Goal: Information Seeking & Learning: Learn about a topic

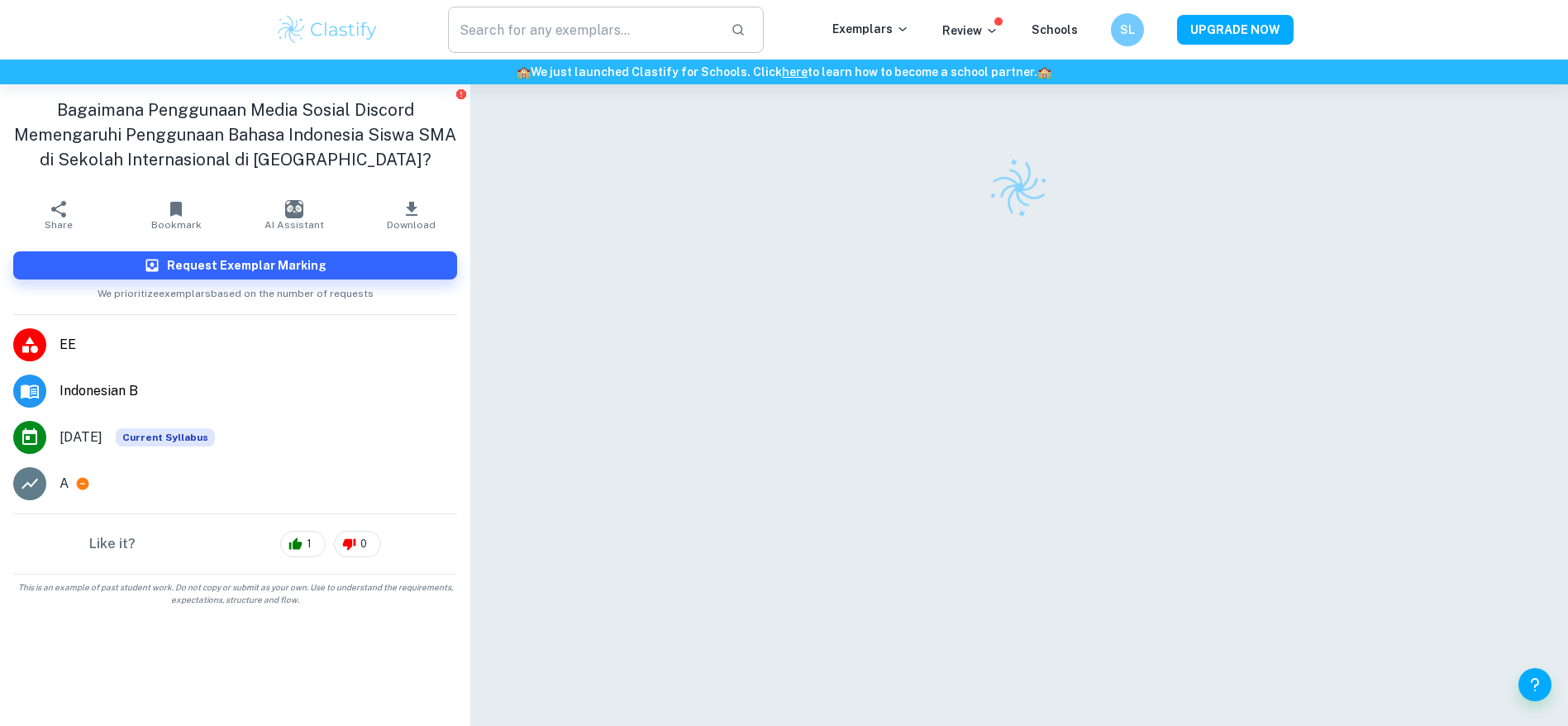
click at [561, 28] on input "text" at bounding box center [583, 30] width 271 height 46
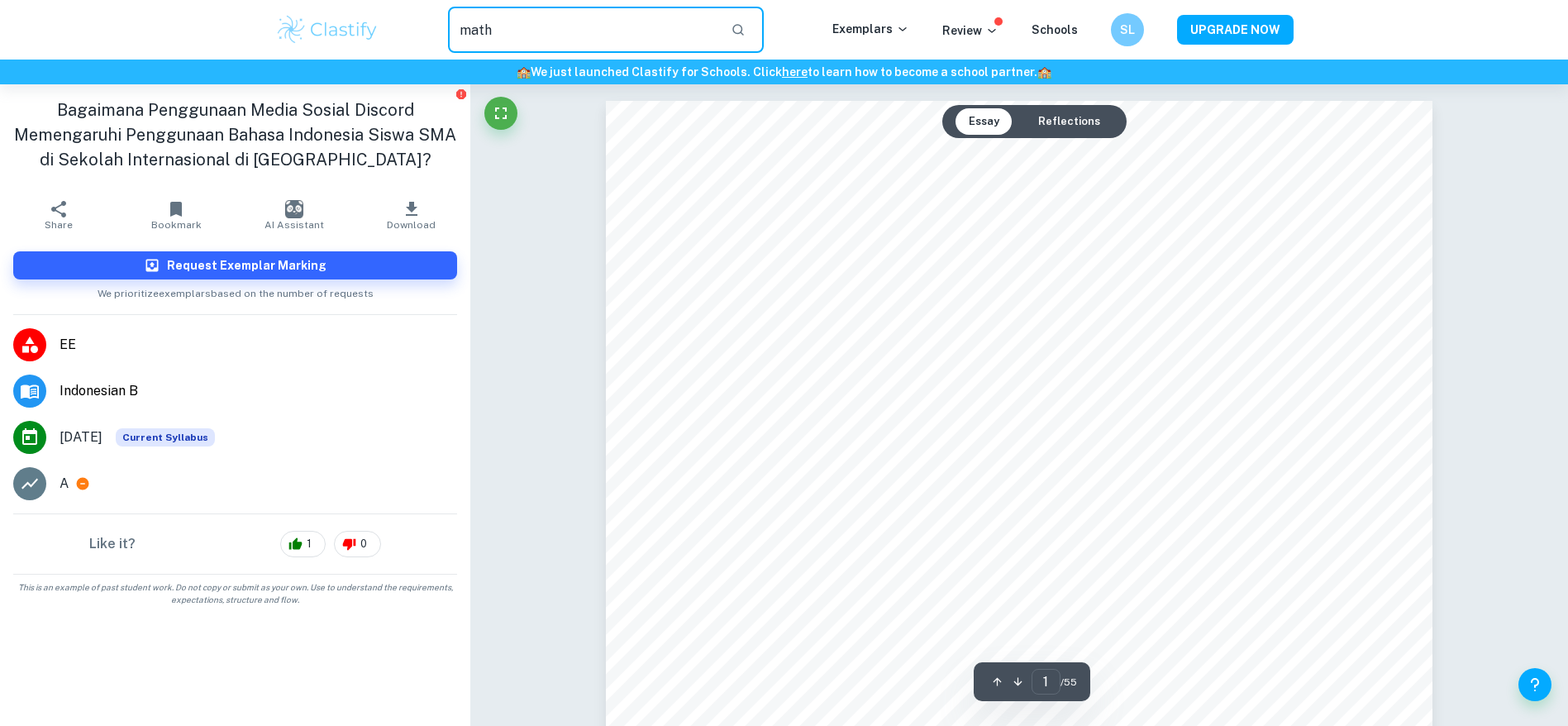
type input "math"
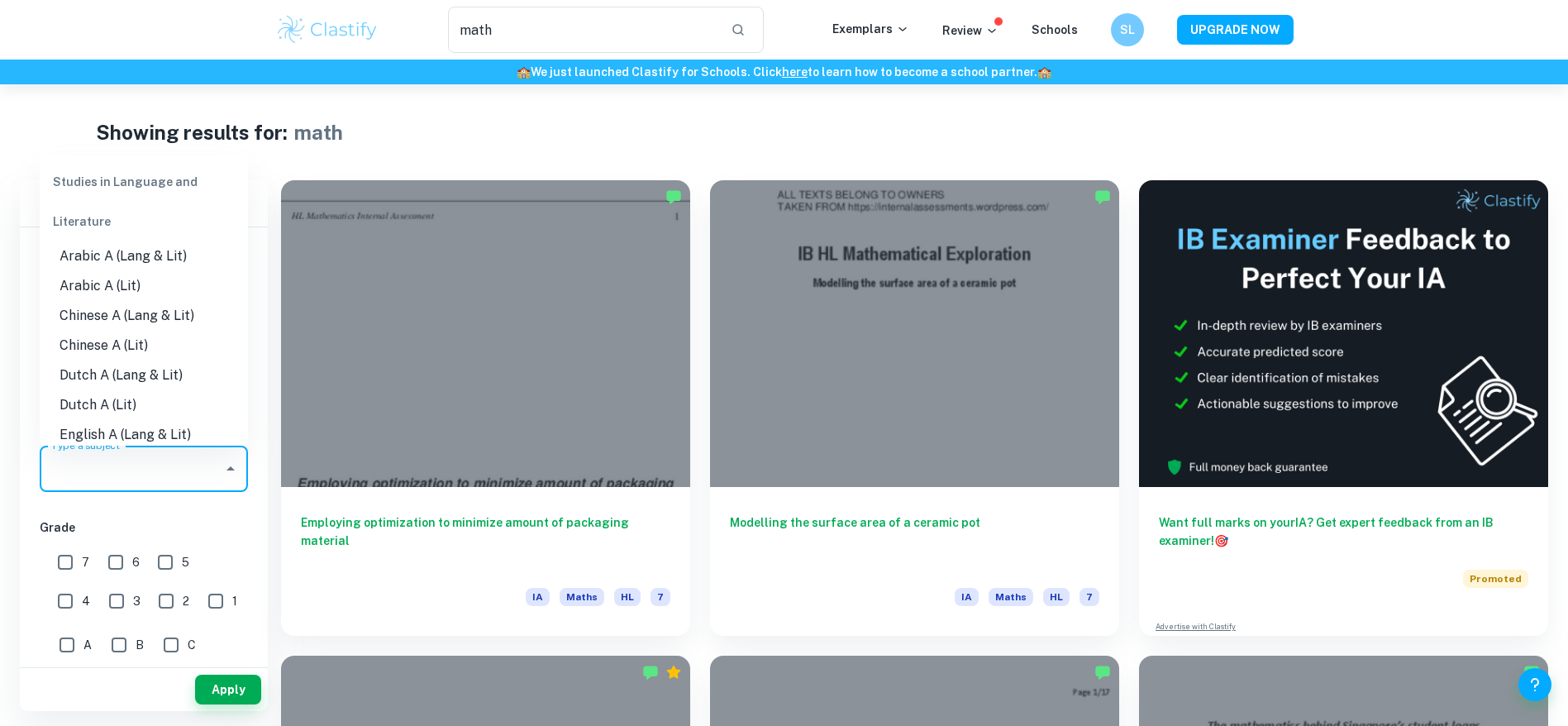
click at [153, 468] on input "Type a subject" at bounding box center [131, 468] width 169 height 31
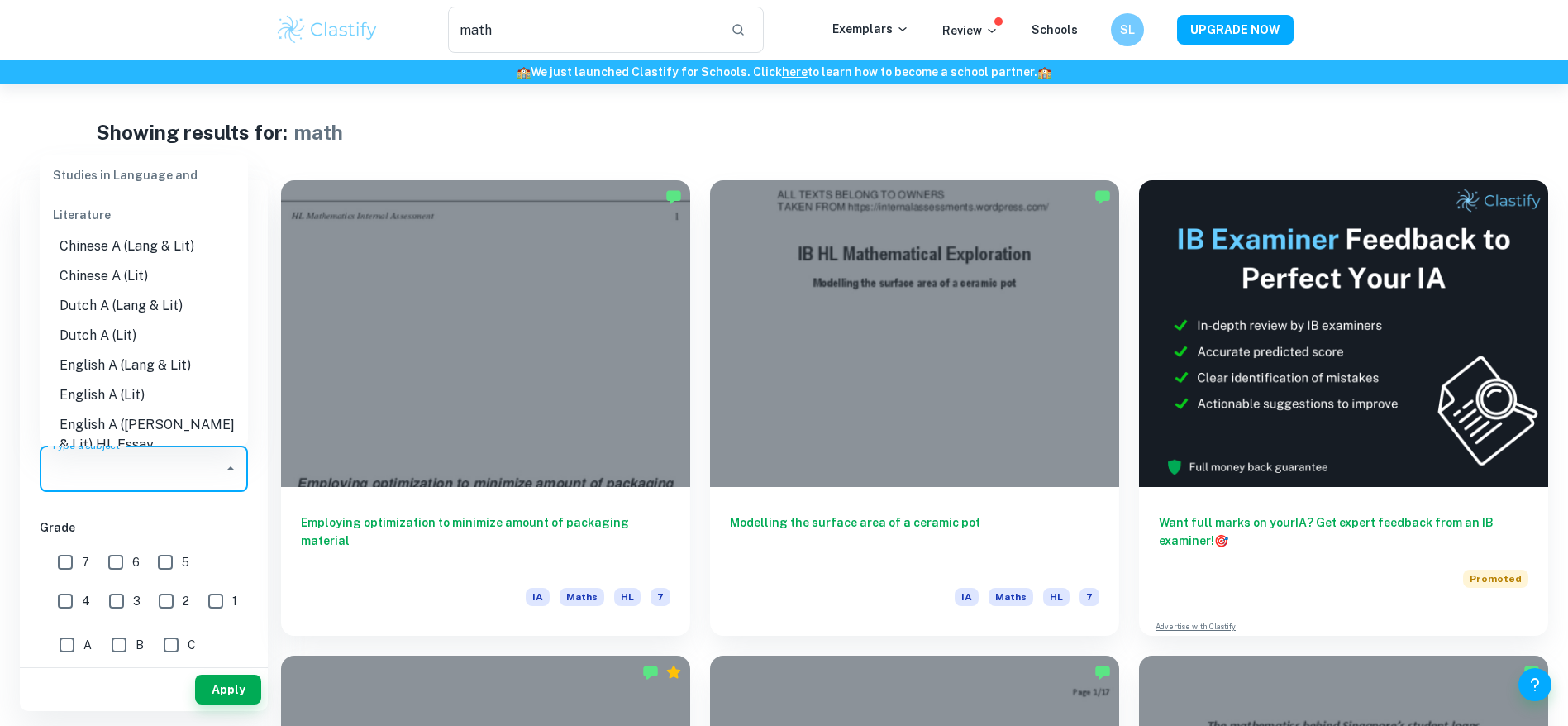
scroll to position [124, 0]
click at [140, 176] on div "Studies in Language and Literature" at bounding box center [144, 195] width 209 height 79
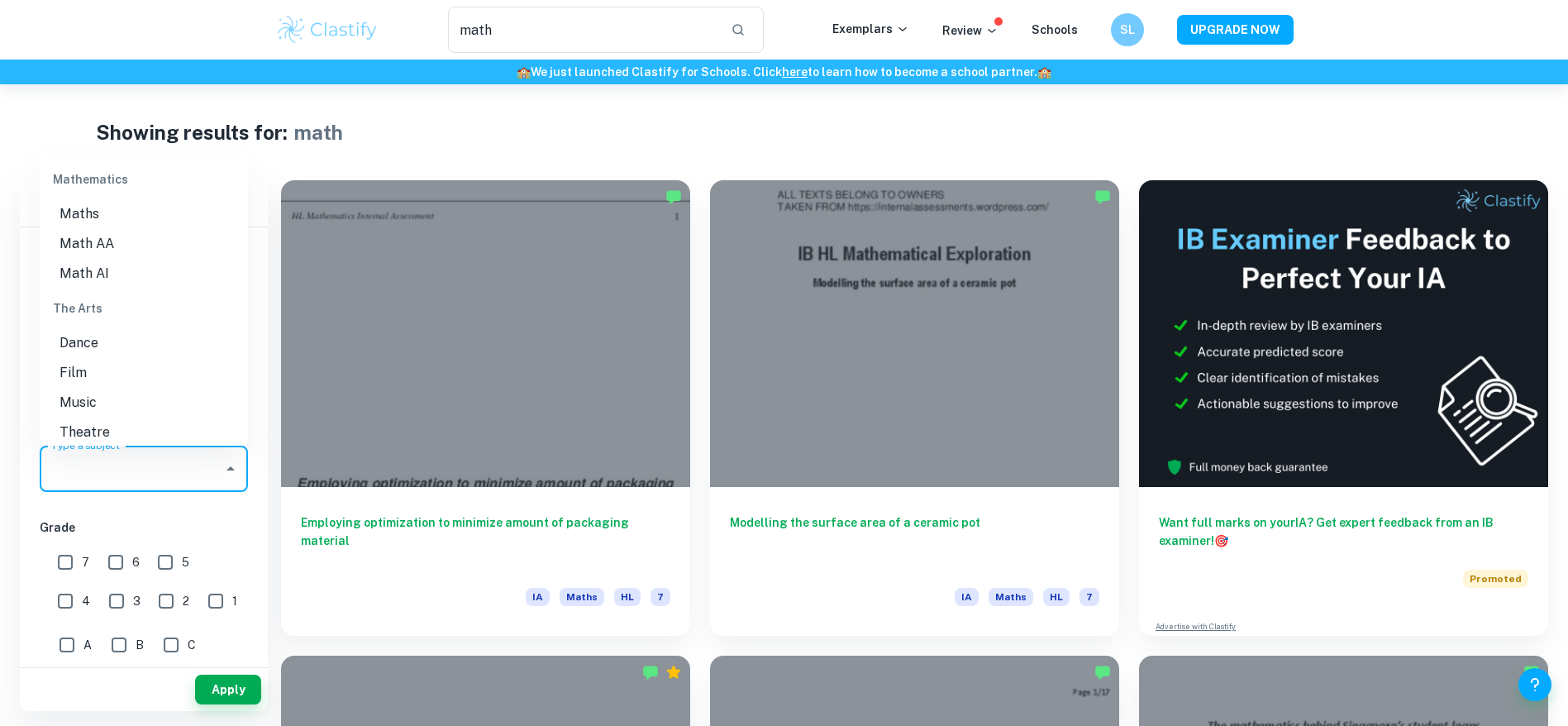
scroll to position [2356, 0]
click at [148, 286] on li "Math AI" at bounding box center [144, 271] width 209 height 30
type input "Math AI"
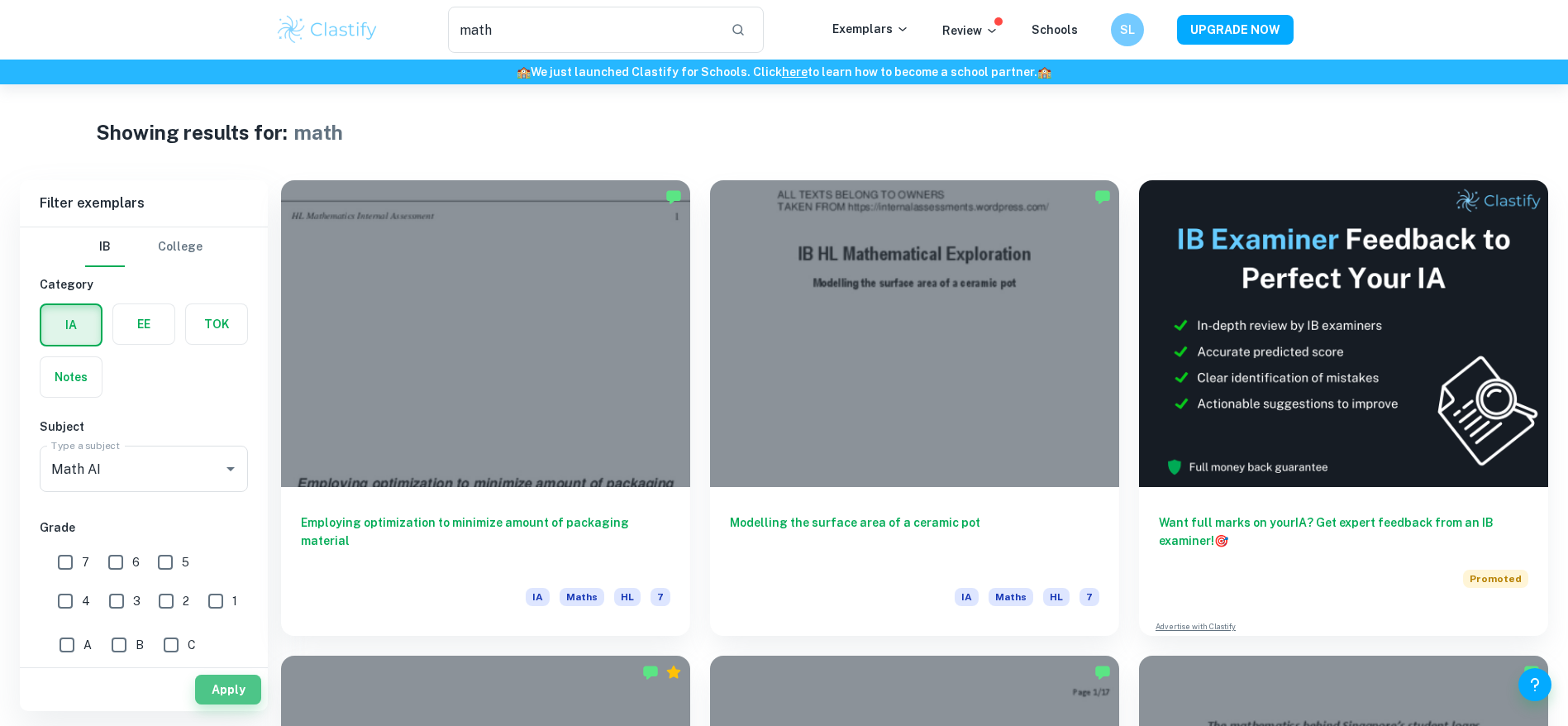
drag, startPoint x: 204, startPoint y: 686, endPoint x: 207, endPoint y: 635, distance: 51.1
click at [203, 685] on button "Apply" at bounding box center [228, 689] width 66 height 30
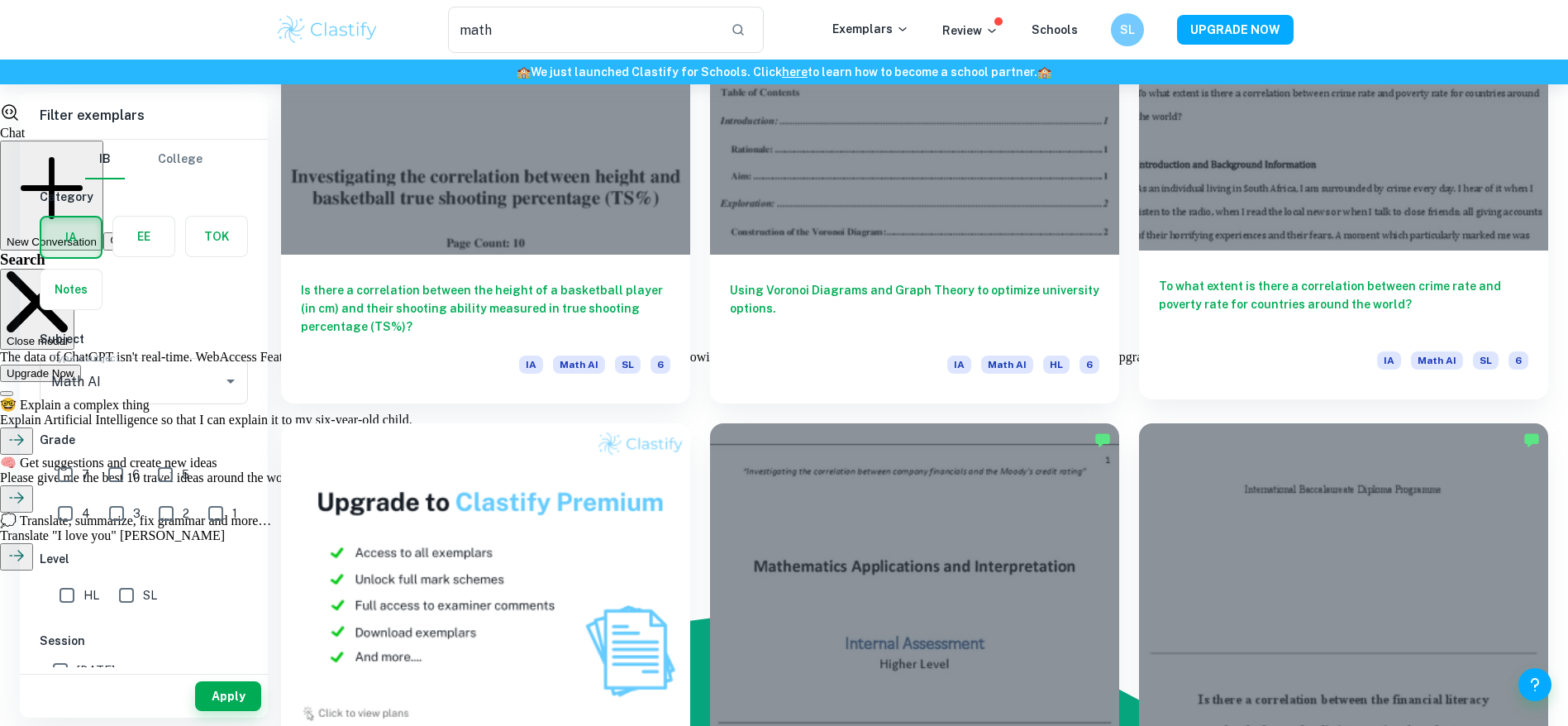
scroll to position [744, 0]
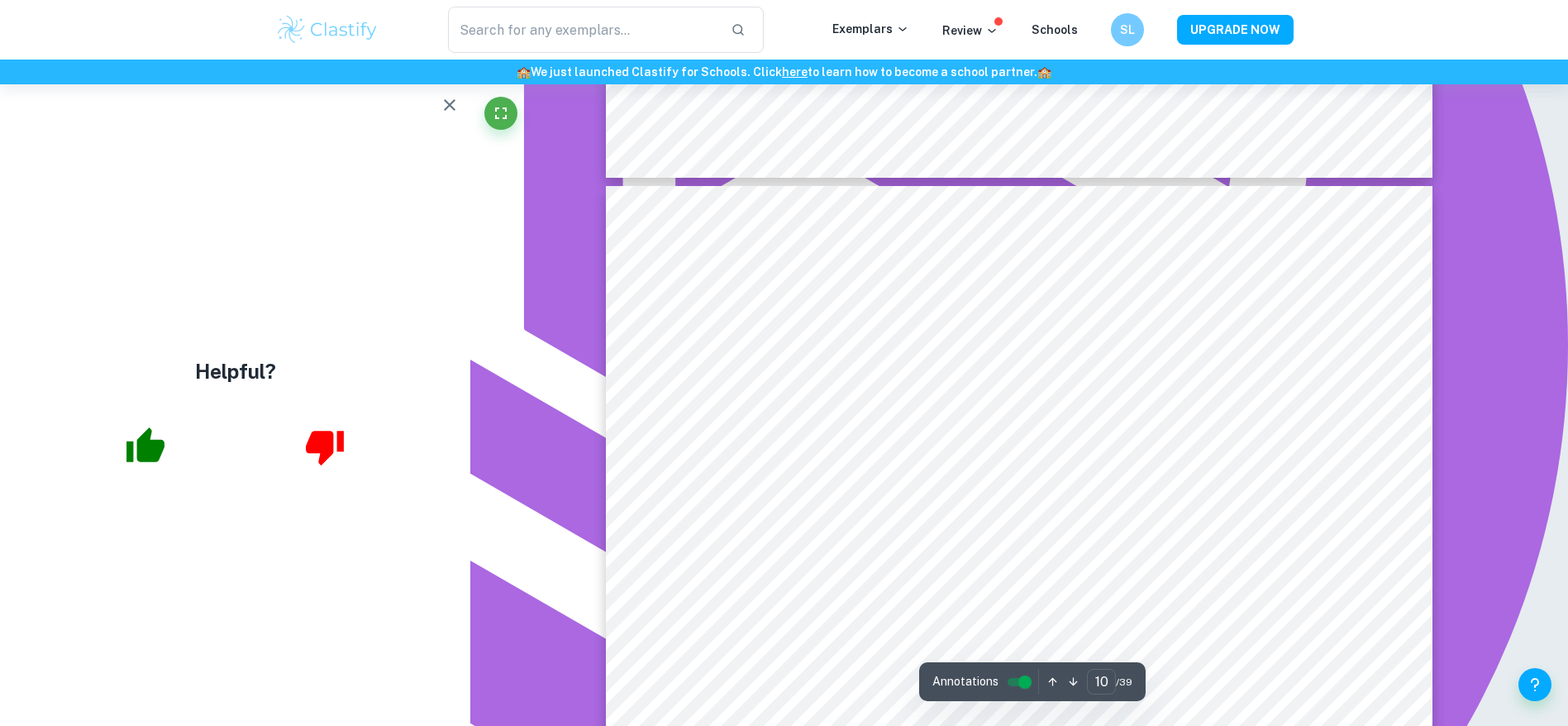
scroll to position [11530, 0]
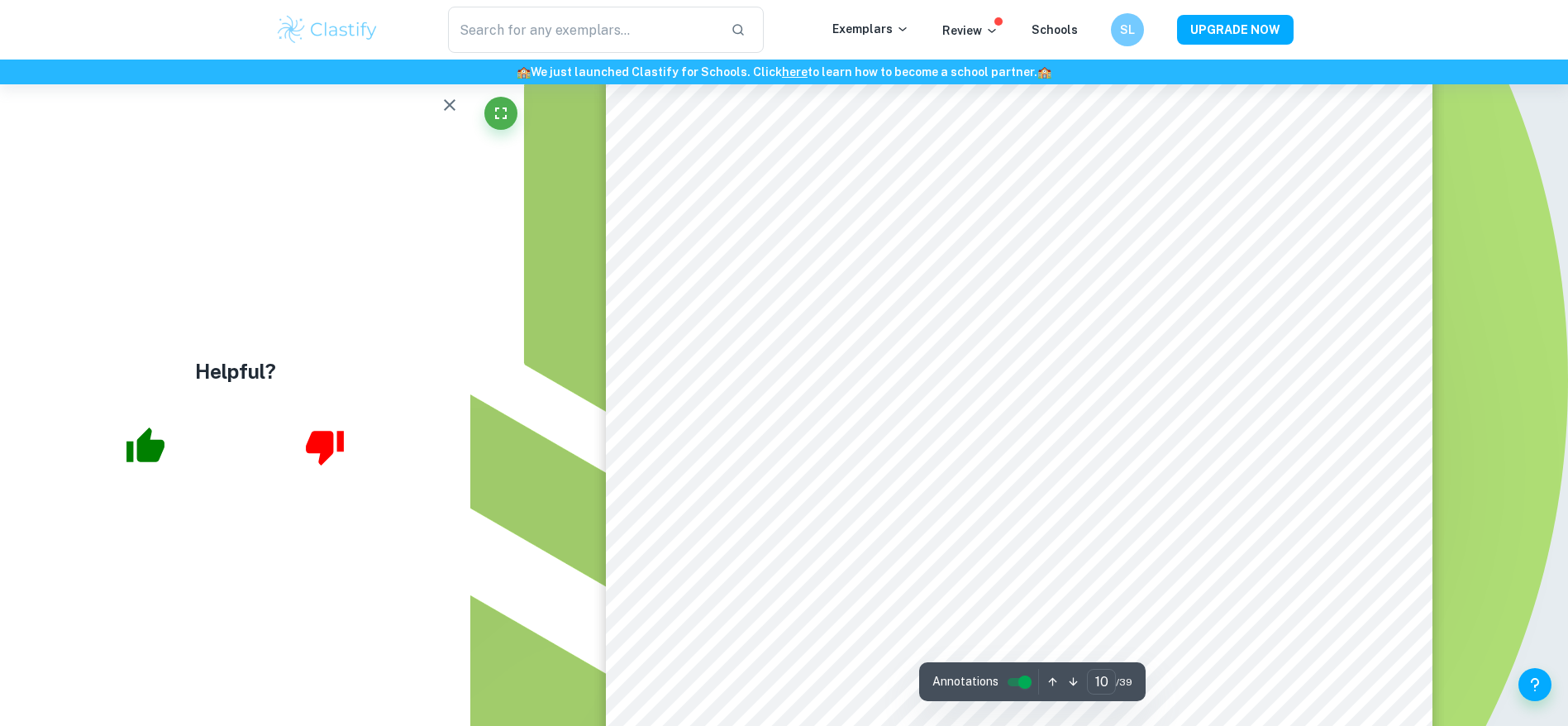
type input "11"
click at [444, 105] on icon "button" at bounding box center [449, 105] width 20 height 20
